Goal: Find specific page/section: Find specific page/section

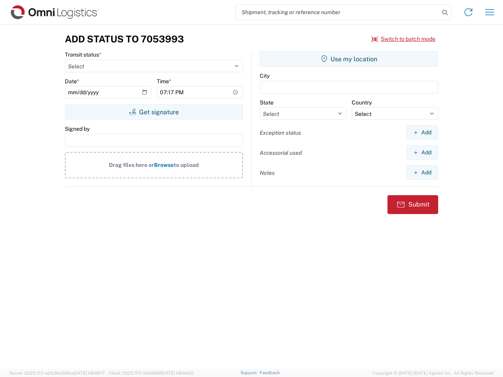
click at [338, 12] on input "search" at bounding box center [338, 12] width 204 height 15
click at [445, 13] on icon at bounding box center [444, 12] width 11 height 11
click at [469, 12] on icon at bounding box center [468, 12] width 13 height 13
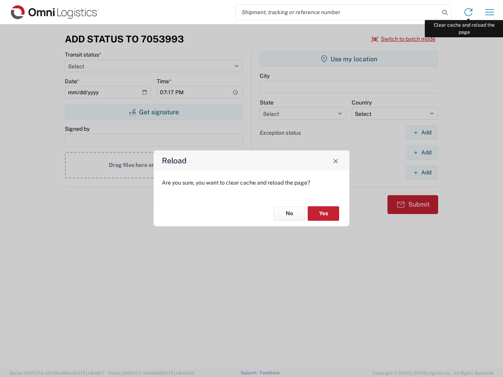
click at [490, 12] on div "Reload Are you sure, you want to clear cache and reload the page? No Yes" at bounding box center [251, 188] width 503 height 377
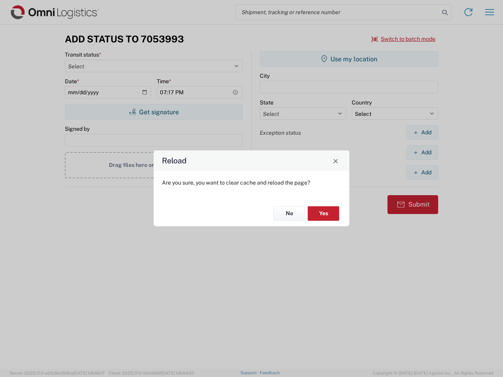
click at [404, 39] on div "Reload Are you sure, you want to clear cache and reload the page? No Yes" at bounding box center [251, 188] width 503 height 377
click at [154, 112] on div "Reload Are you sure, you want to clear cache and reload the page? No Yes" at bounding box center [251, 188] width 503 height 377
click at [349, 59] on div "Reload Are you sure, you want to clear cache and reload the page? No Yes" at bounding box center [251, 188] width 503 height 377
click at [422, 132] on div "Reload Are you sure, you want to clear cache and reload the page? No Yes" at bounding box center [251, 188] width 503 height 377
click at [422, 153] on div "Reload Are you sure, you want to clear cache and reload the page? No Yes" at bounding box center [251, 188] width 503 height 377
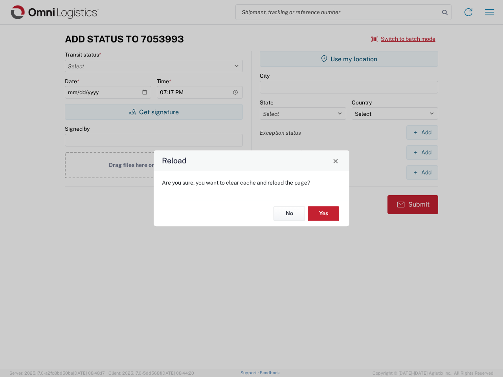
click at [422, 173] on div "Reload Are you sure, you want to clear cache and reload the page? No Yes" at bounding box center [251, 188] width 503 height 377
